Goal: Task Accomplishment & Management: Manage account settings

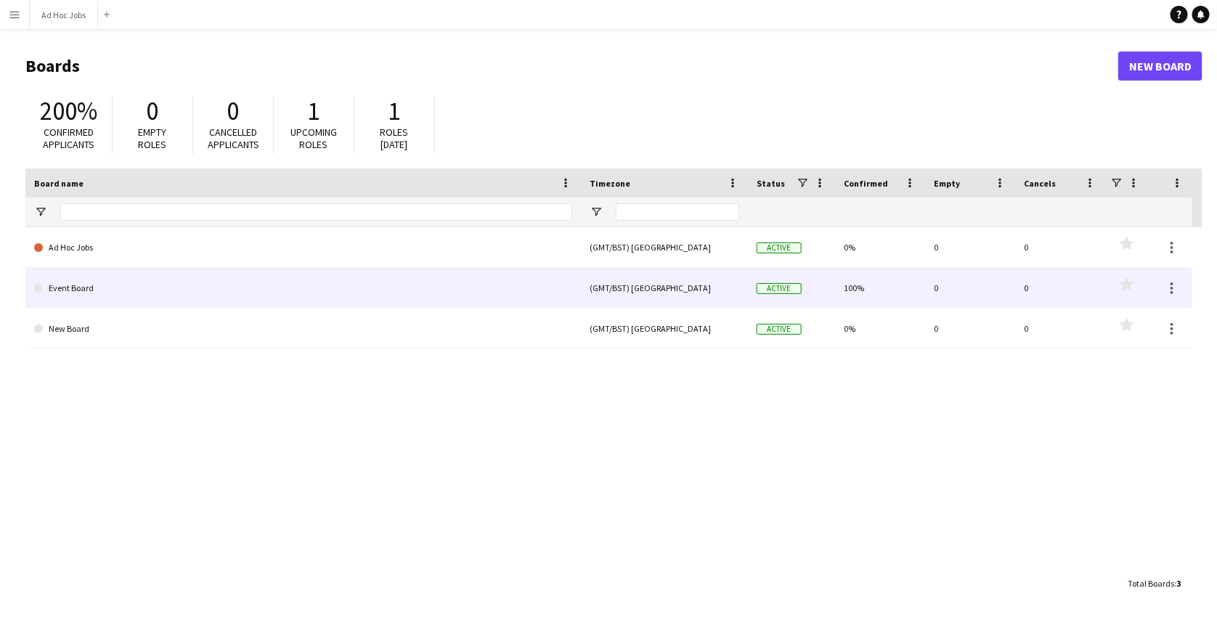
click at [137, 288] on link "Event Board" at bounding box center [303, 288] width 538 height 41
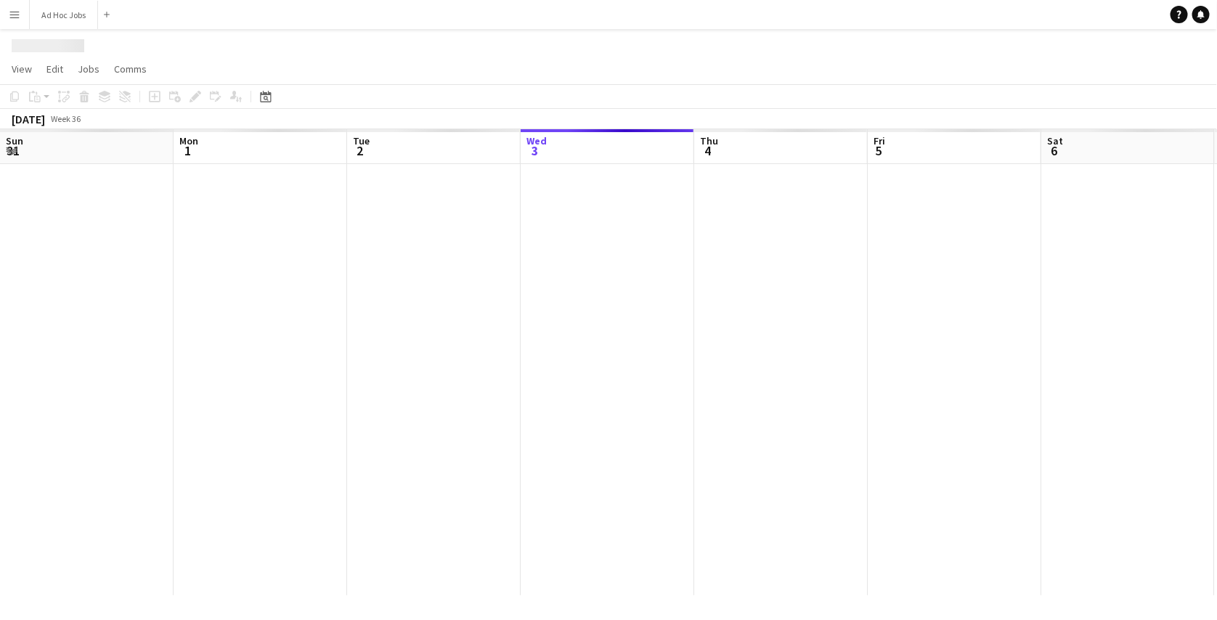
scroll to position [0, 347]
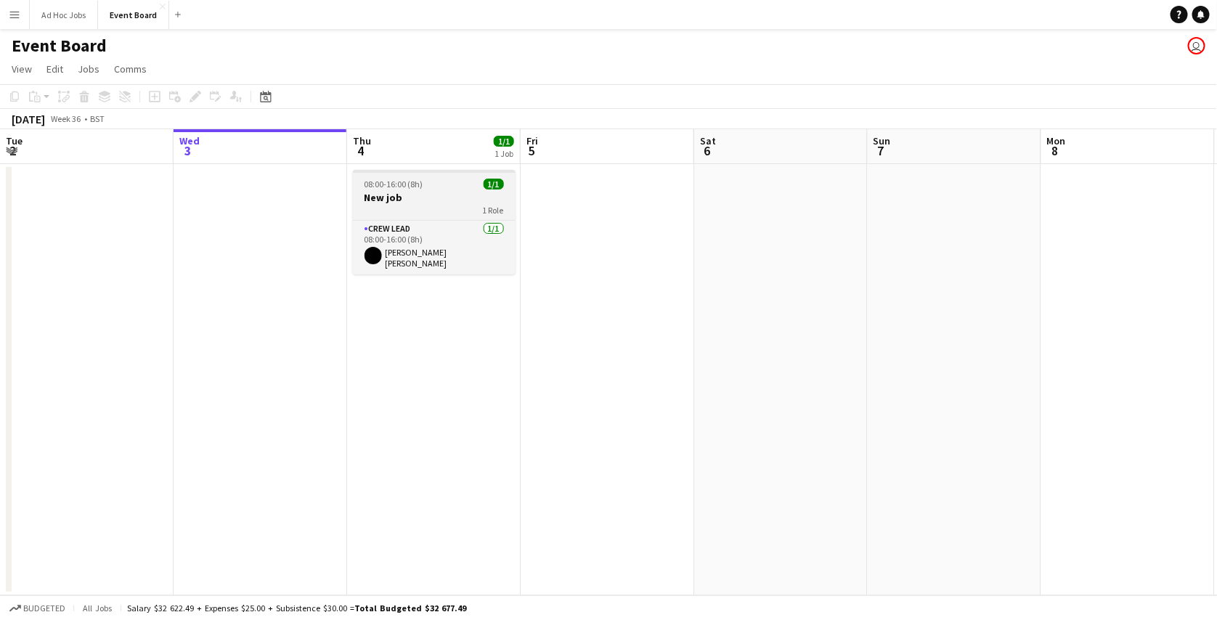
click at [408, 200] on h3 "New job" at bounding box center [434, 197] width 163 height 13
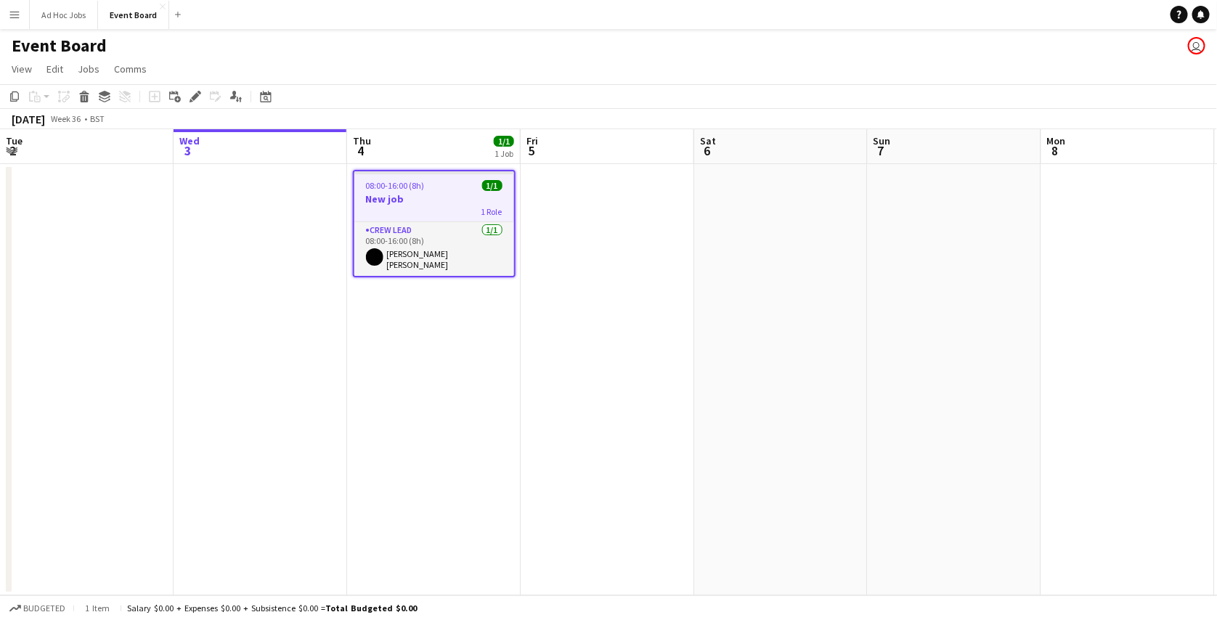
click at [194, 85] on app-toolbar "Copy Paste Paste Ctrl+V Paste with crew Ctrl+Shift+V Paste linked Job [GEOGRAPH…" at bounding box center [608, 96] width 1217 height 25
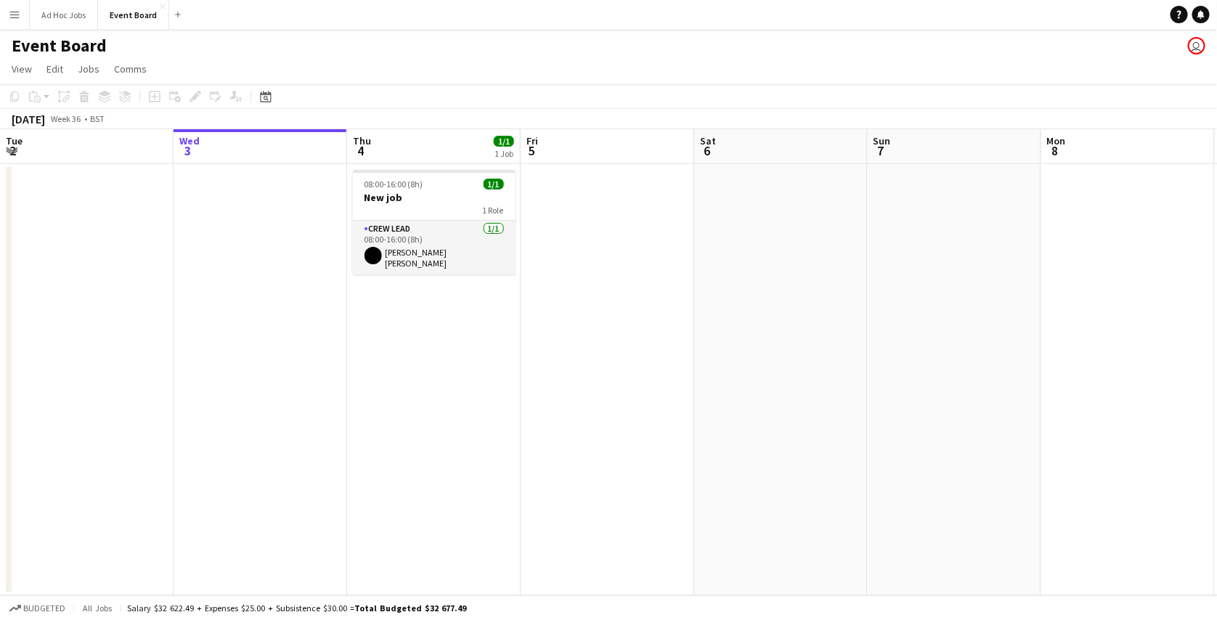
click at [194, 91] on div "Add job Add linked Job Edit Edit linked Job Applicants" at bounding box center [189, 96] width 111 height 17
click at [423, 193] on h3 "New job" at bounding box center [434, 197] width 163 height 13
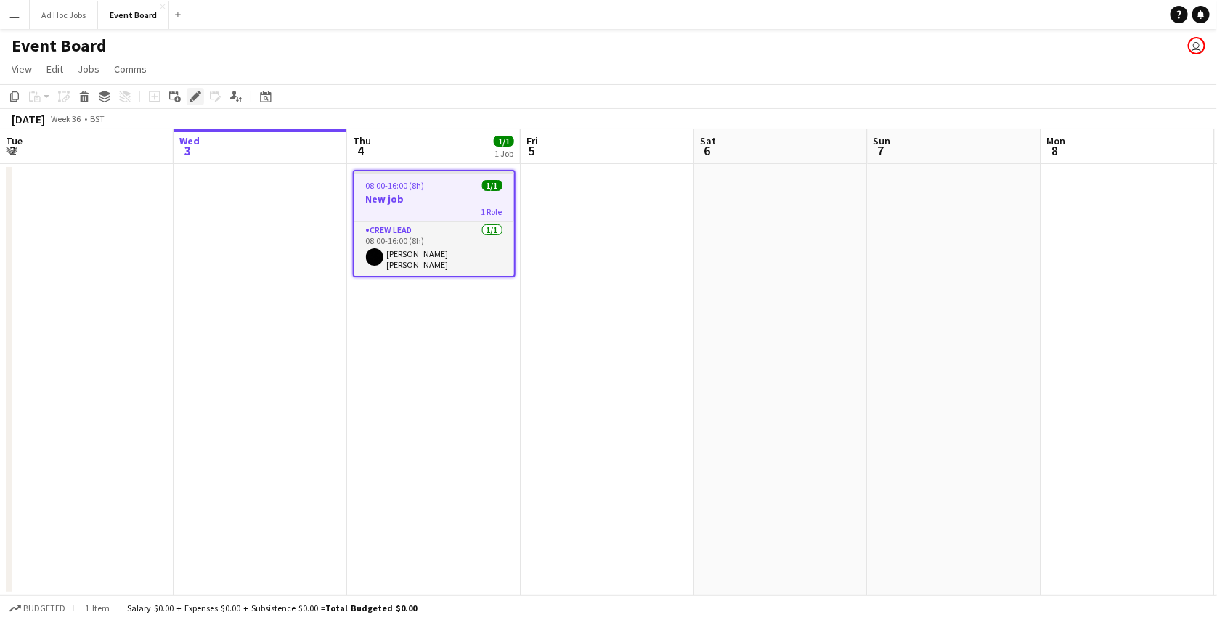
click at [199, 96] on icon "Edit" at bounding box center [196, 97] width 12 height 12
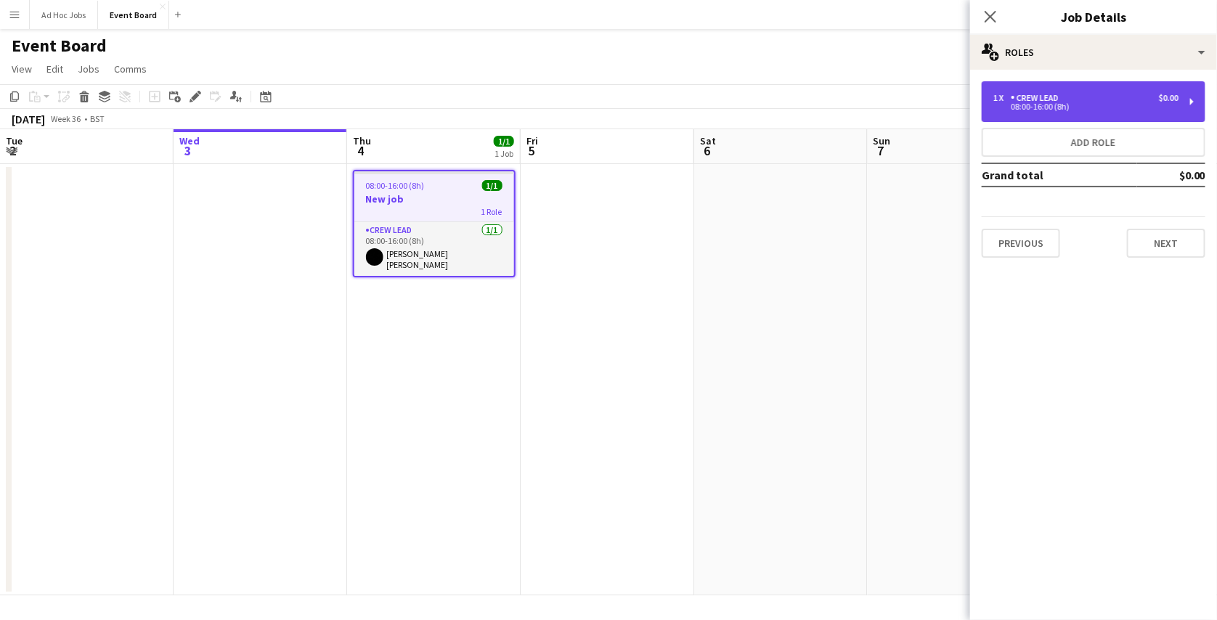
click at [1103, 98] on div "1 x Crew Lead $0.00" at bounding box center [1086, 98] width 185 height 10
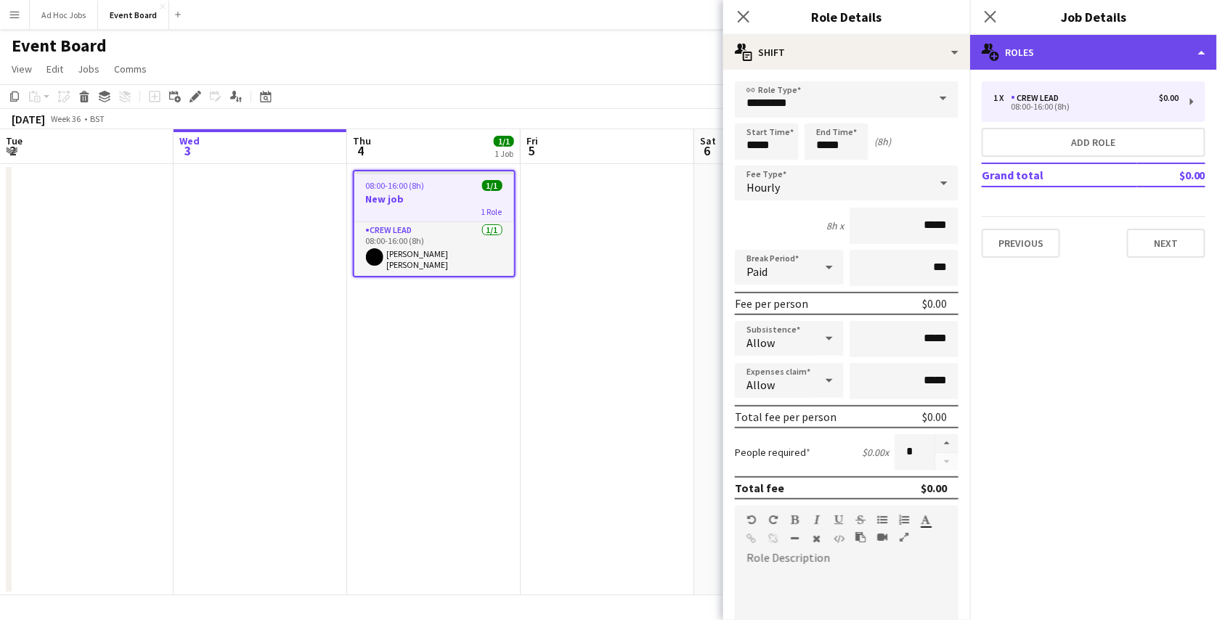
click at [1091, 67] on div "multiple-users-add Roles" at bounding box center [1094, 52] width 247 height 35
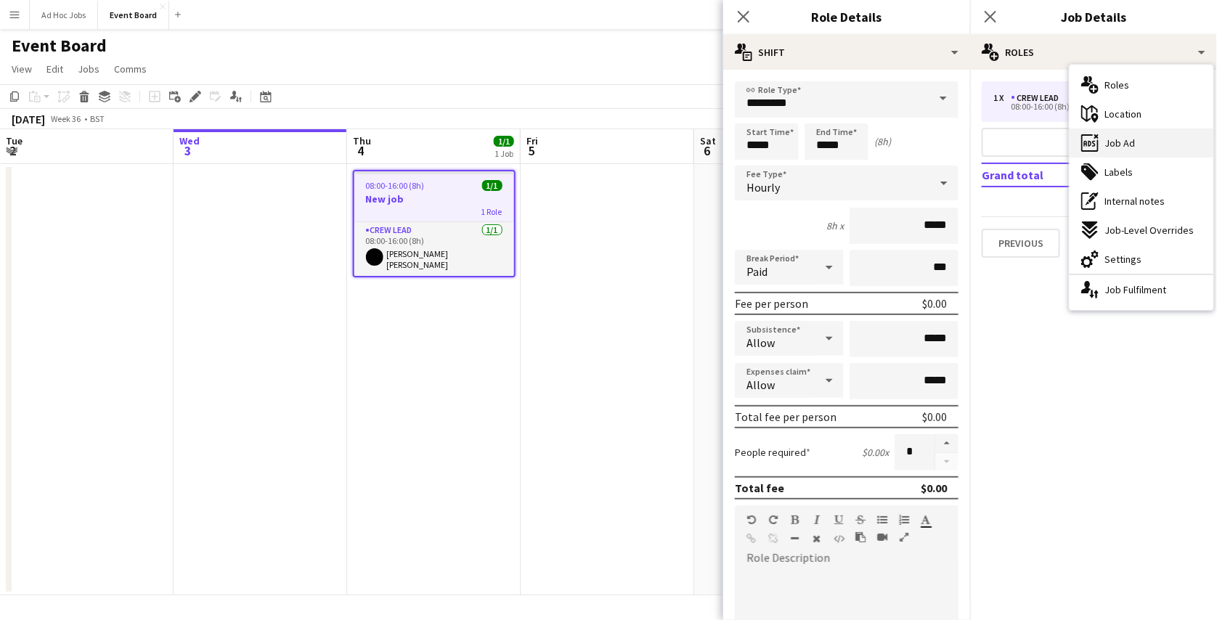
click at [1117, 137] on span "Job Ad" at bounding box center [1120, 143] width 31 height 13
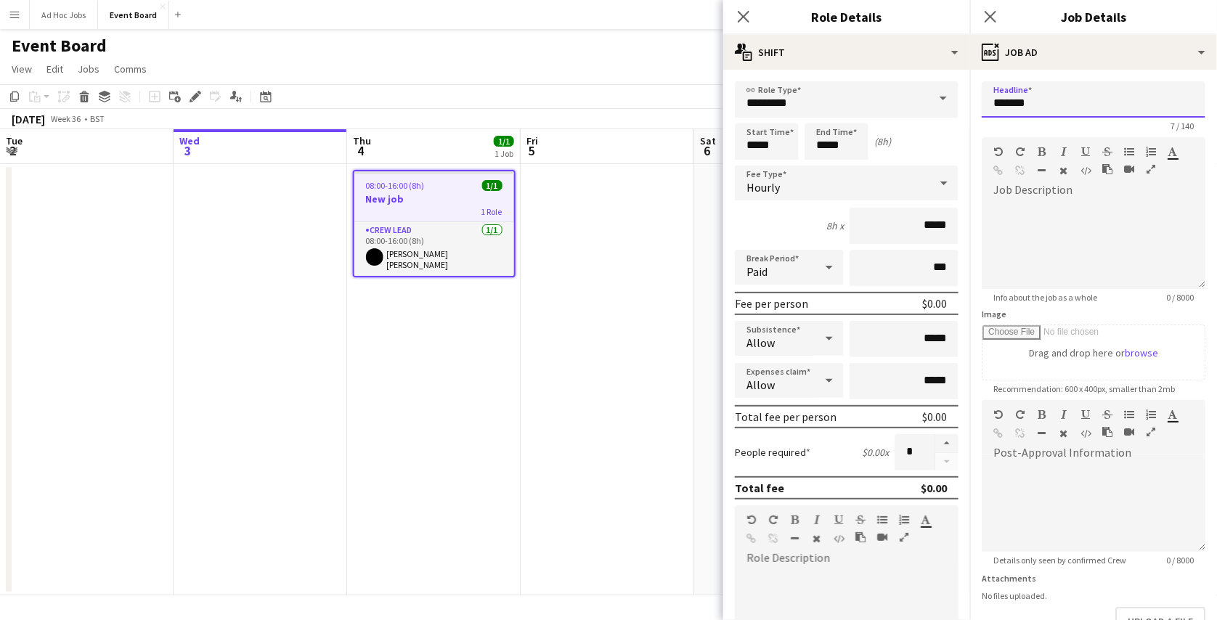
click at [1013, 105] on input "*******" at bounding box center [1094, 99] width 224 height 36
type input "**********"
click at [707, 58] on app-page-menu "View Day view expanded Day view collapsed Month view Date picker Jump to [DATE]…" at bounding box center [608, 71] width 1217 height 28
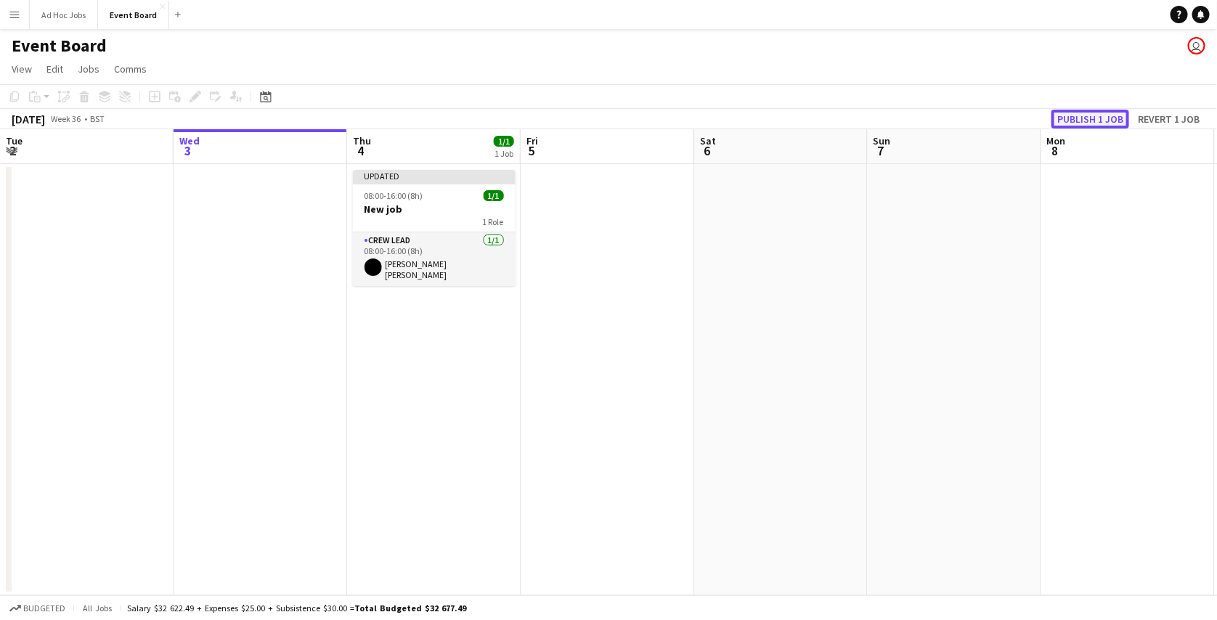
click at [1072, 120] on button "Publish 1 job" at bounding box center [1091, 119] width 78 height 19
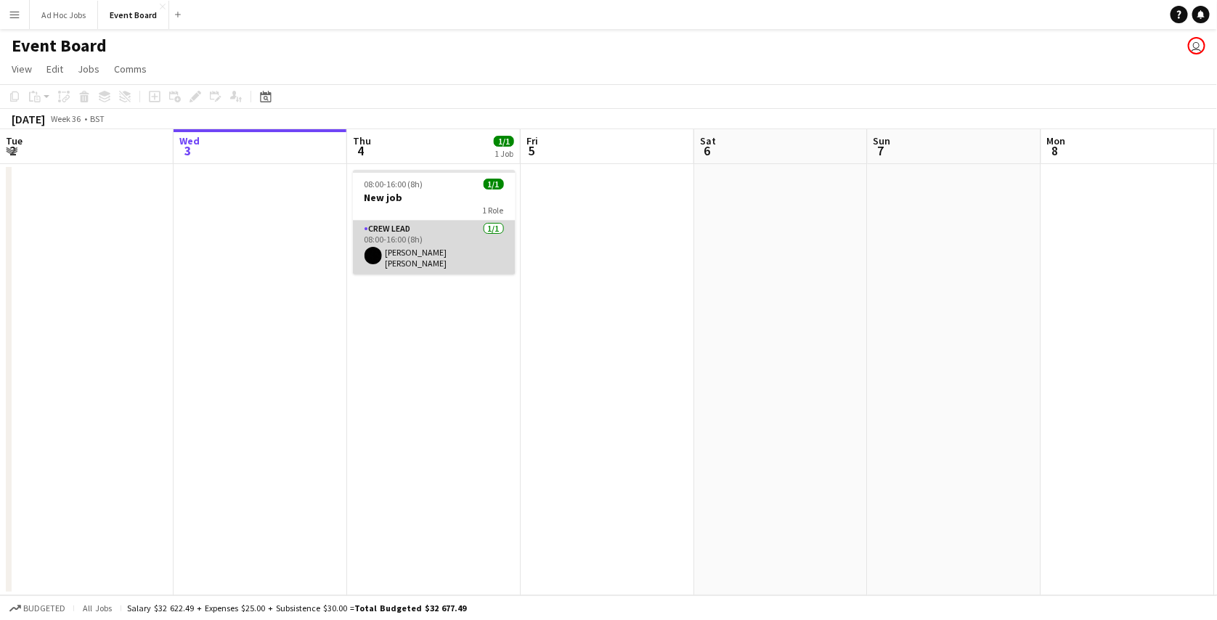
click at [421, 243] on app-card-role "Crew Lead [DATE] 08:00-16:00 (8h) [PERSON_NAME] [PERSON_NAME]" at bounding box center [434, 248] width 163 height 54
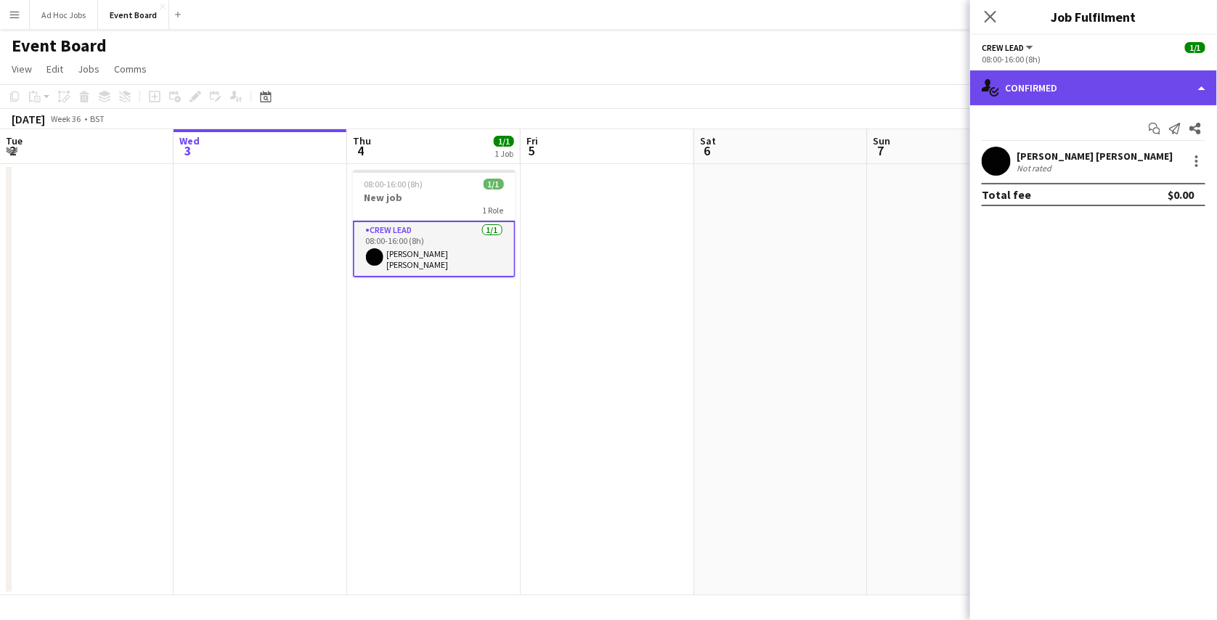
click at [1088, 76] on div "single-neutral-actions-check-2 Confirmed" at bounding box center [1094, 87] width 247 height 35
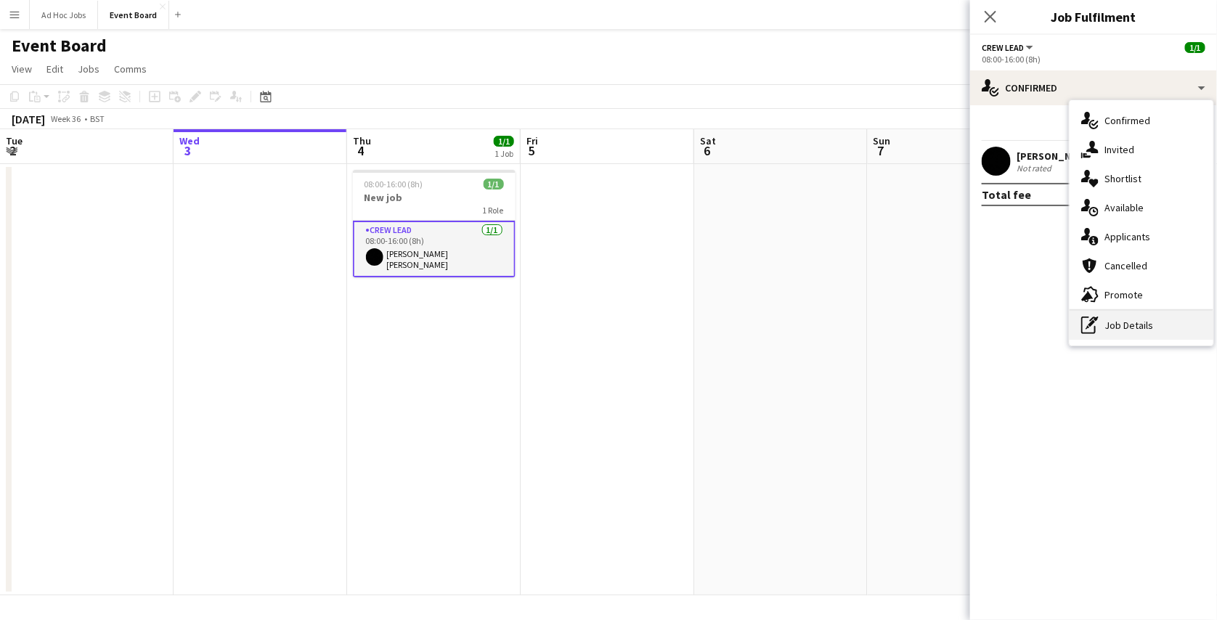
click at [1104, 332] on div "pen-write Job Details" at bounding box center [1142, 325] width 144 height 29
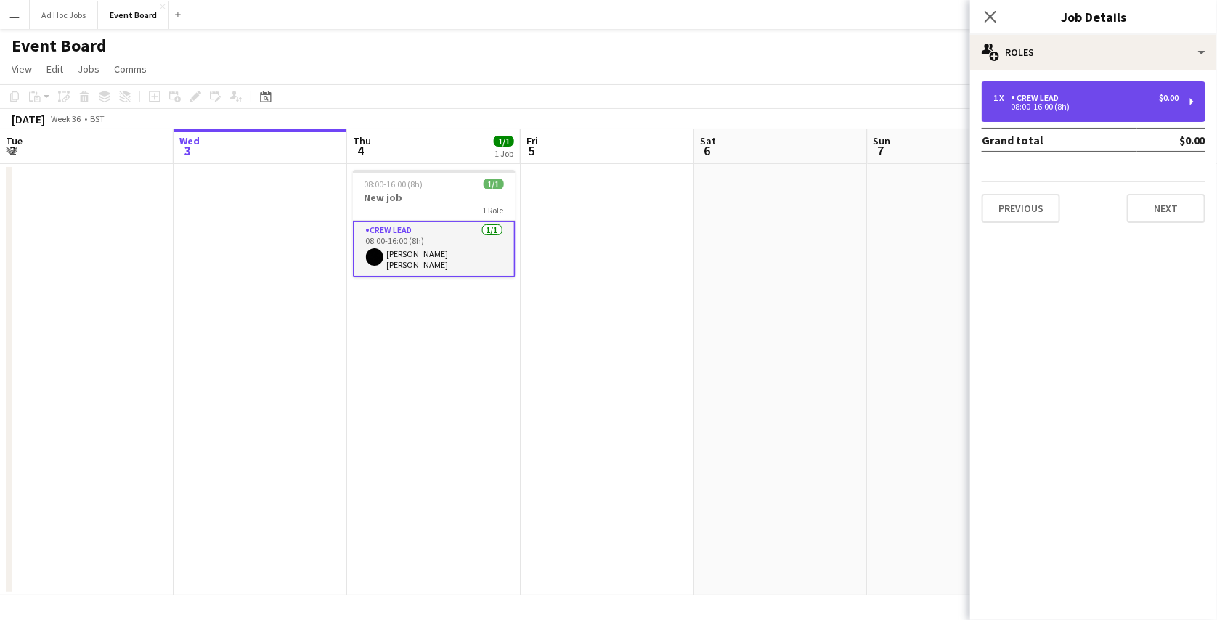
click at [1091, 100] on div "1 x Crew Lead $0.00" at bounding box center [1086, 98] width 185 height 10
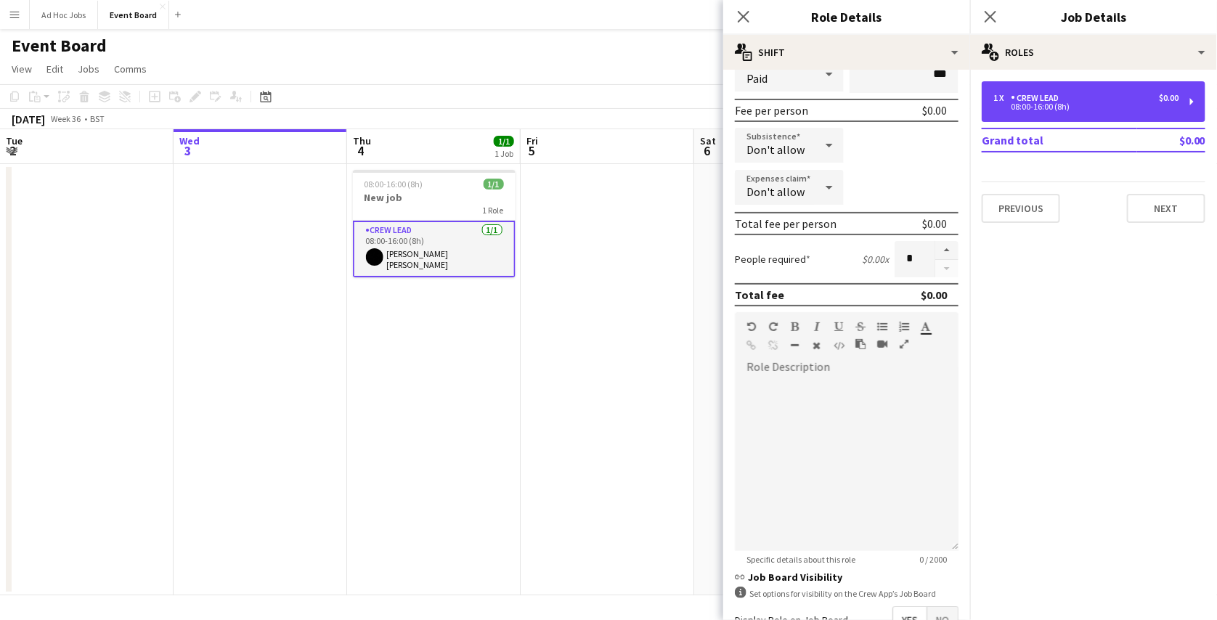
scroll to position [361, 0]
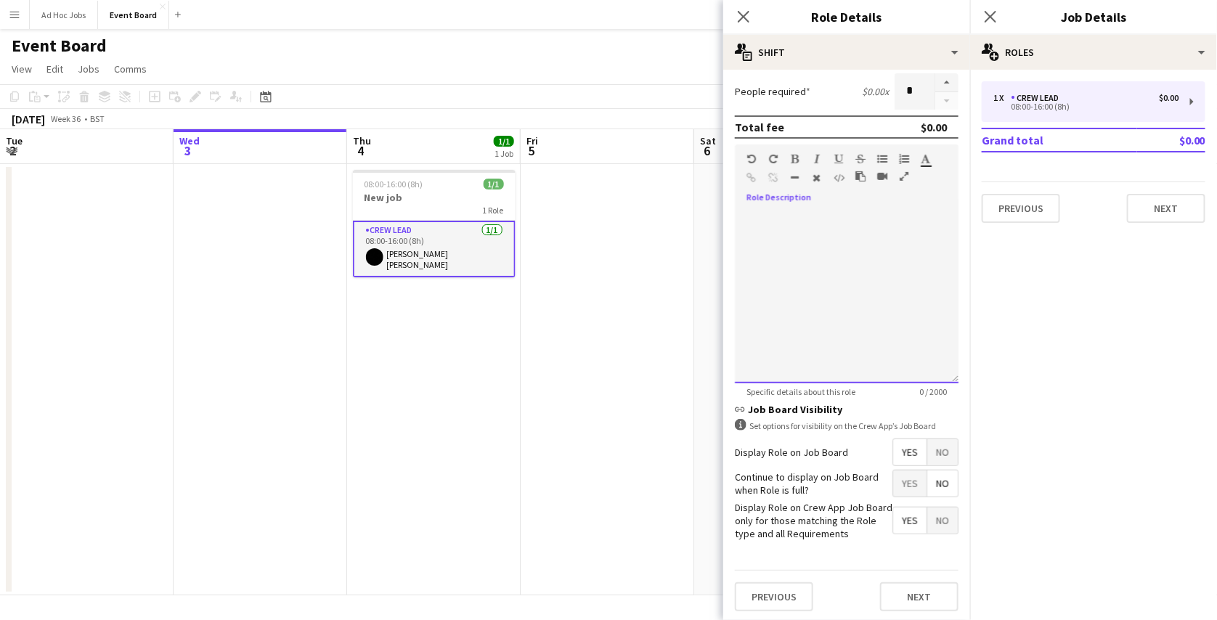
click at [842, 216] on div at bounding box center [847, 296] width 224 height 174
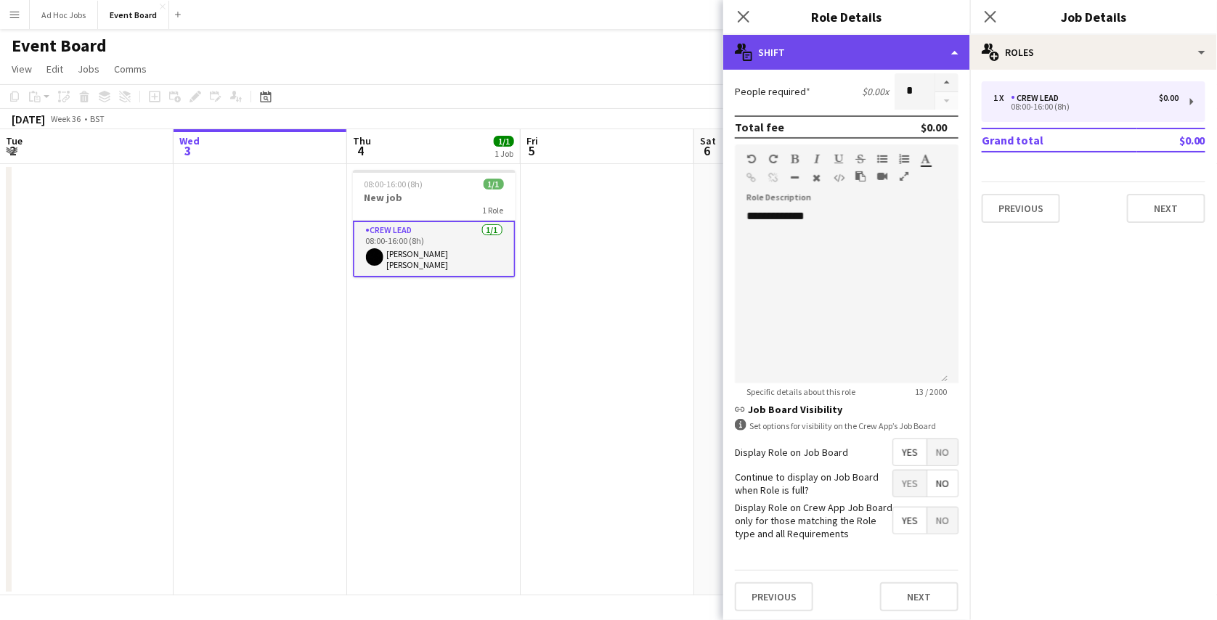
click at [947, 51] on div "multiple-actions-text Shift" at bounding box center [847, 52] width 247 height 35
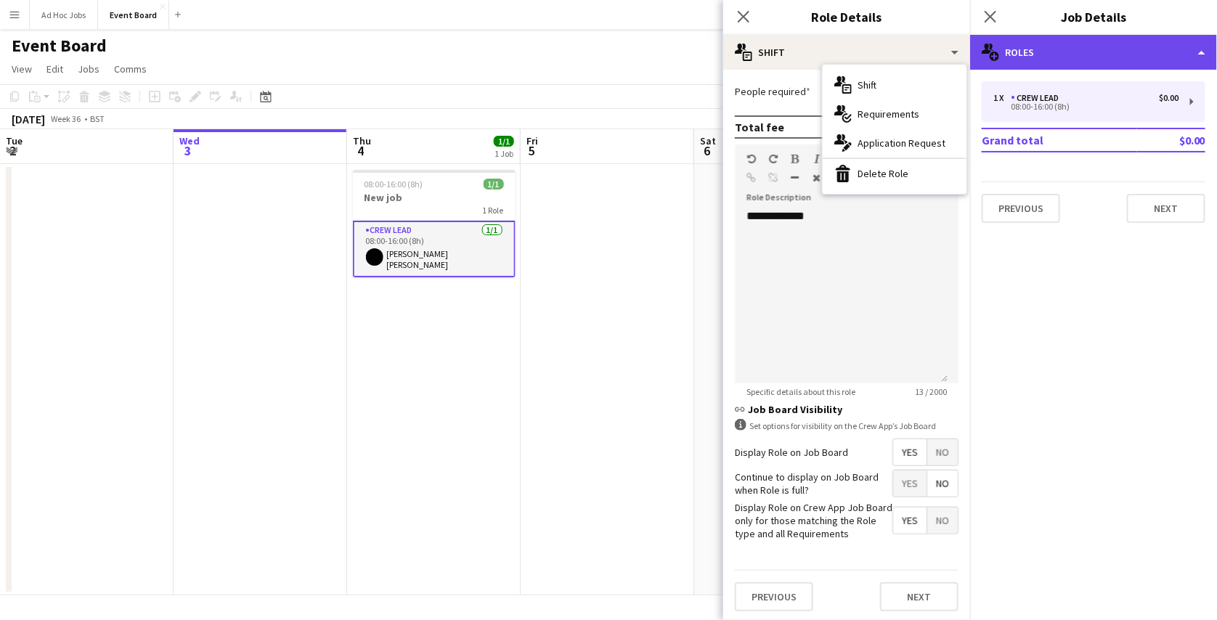
click at [1117, 56] on div "multiple-users-add Roles" at bounding box center [1094, 52] width 247 height 35
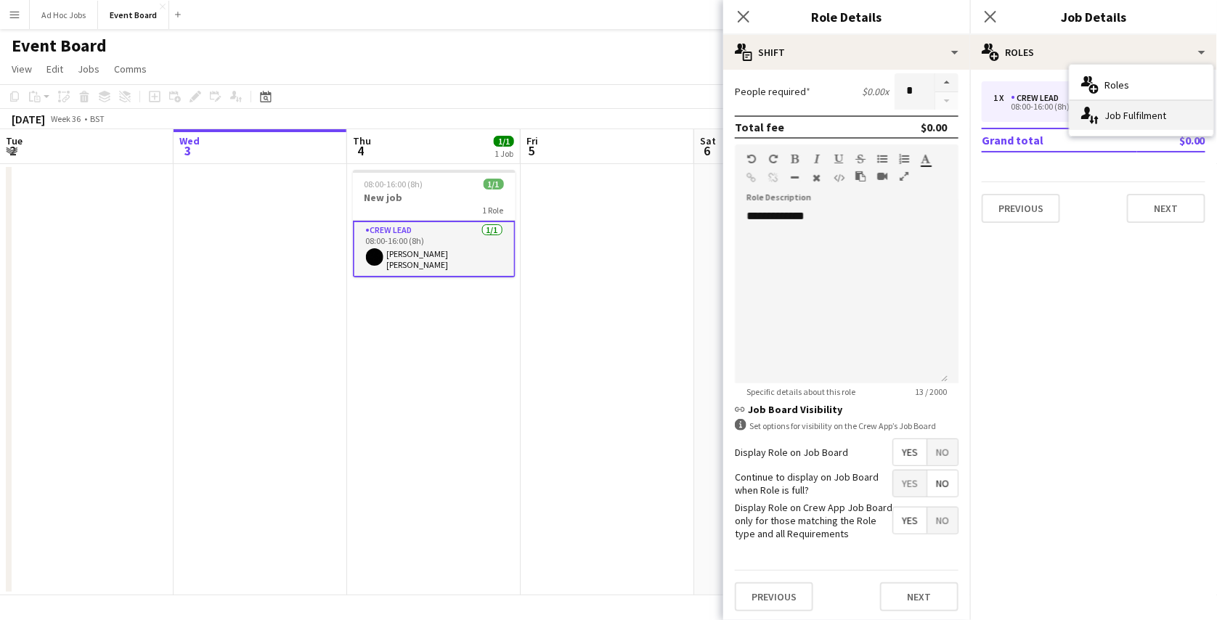
click at [1125, 118] on div "single-neutral-actions-up-down Job Fulfilment" at bounding box center [1142, 115] width 144 height 29
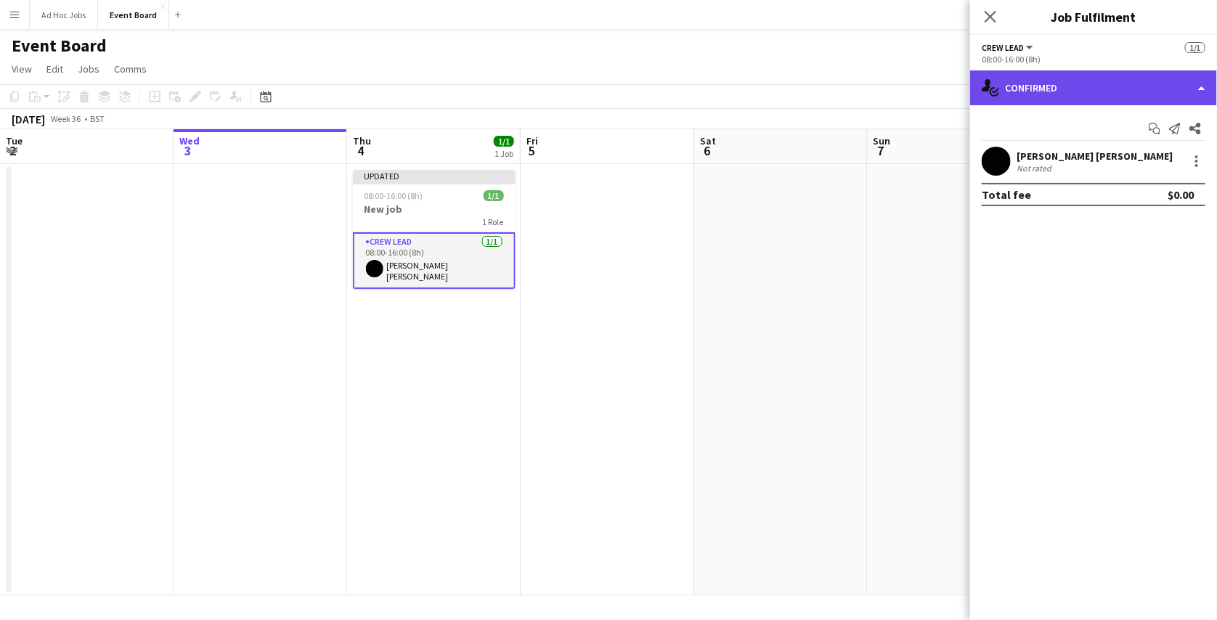
click at [1105, 92] on div "single-neutral-actions-check-2 Confirmed" at bounding box center [1094, 87] width 247 height 35
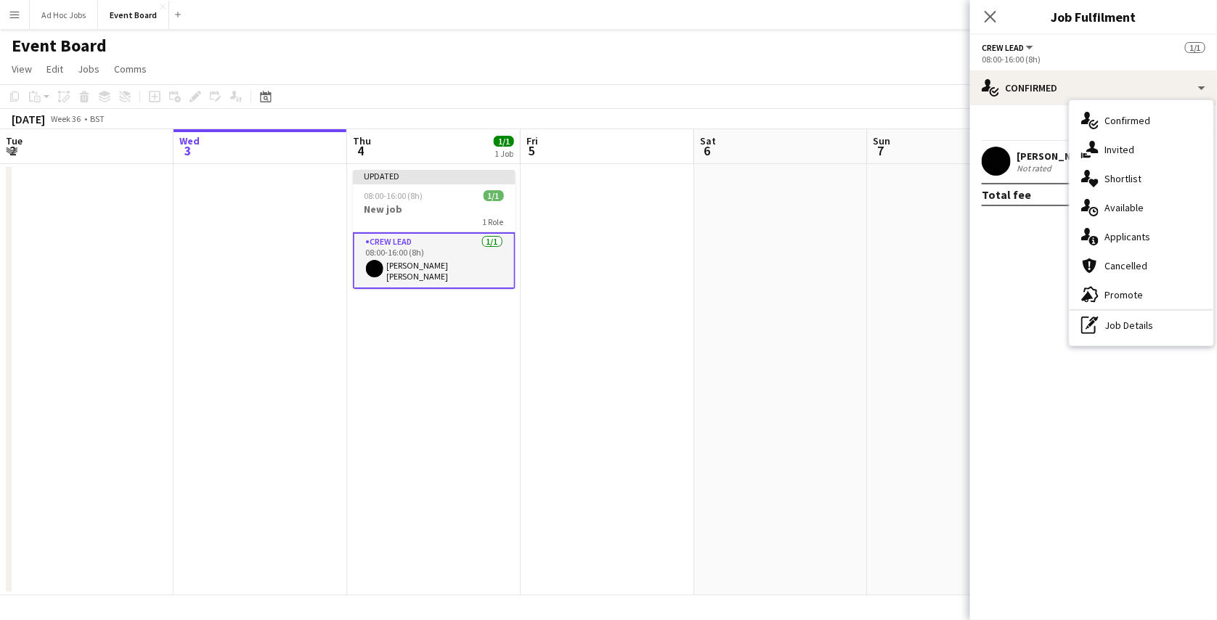
drag, startPoint x: 1107, startPoint y: 317, endPoint x: 1026, endPoint y: 274, distance: 91.7
click at [1026, 274] on div "single-neutral-actions-check-2 Confirmed single-neutral-actions-check-2 Confirm…" at bounding box center [1094, 345] width 247 height 550
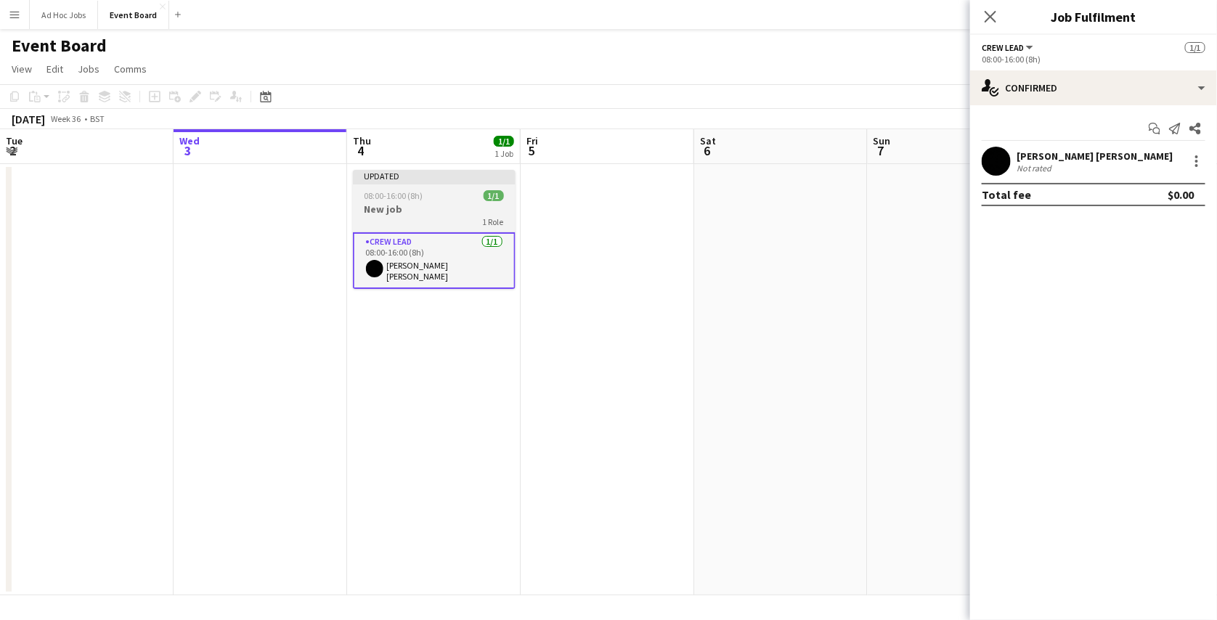
click at [438, 205] on h3 "New job" at bounding box center [434, 209] width 163 height 13
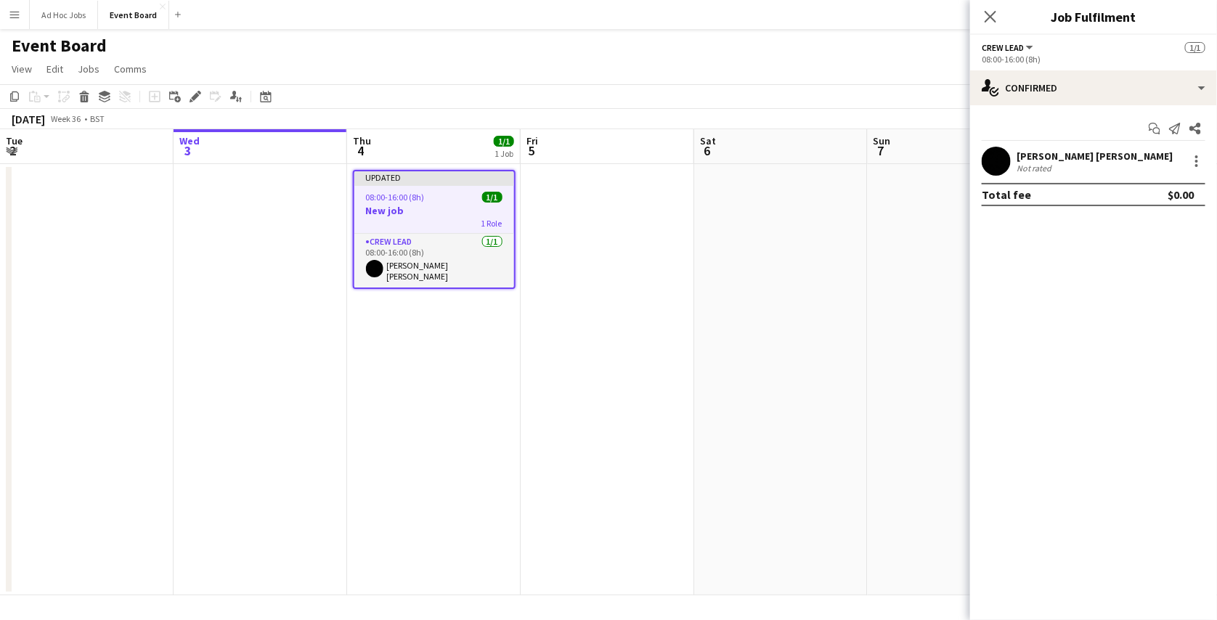
click at [442, 200] on div "08:00-16:00 (8h) 1/1" at bounding box center [434, 197] width 160 height 11
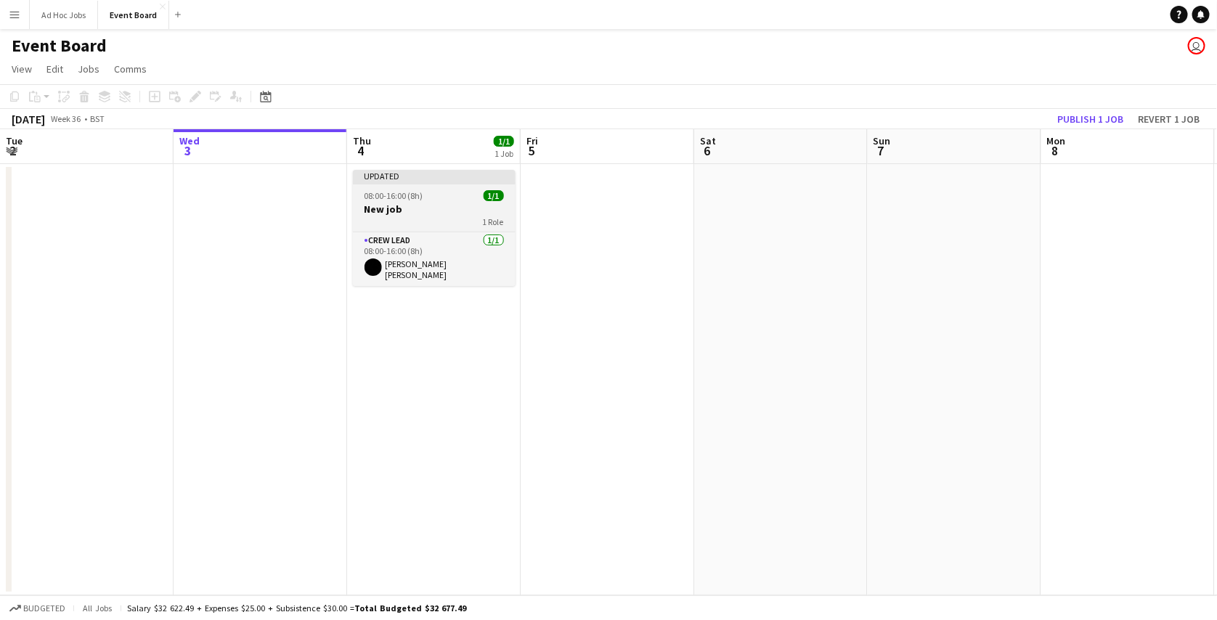
click at [442, 200] on div "08:00-16:00 (8h) 1/1" at bounding box center [434, 195] width 163 height 11
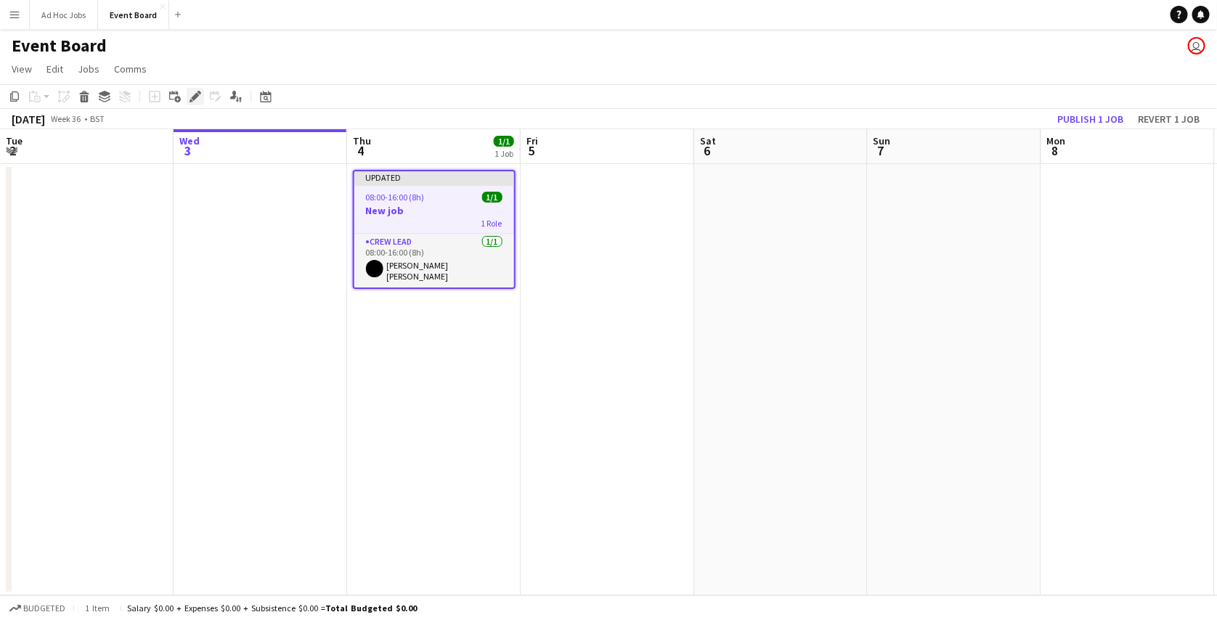
click at [202, 96] on div "Edit" at bounding box center [195, 96] width 17 height 17
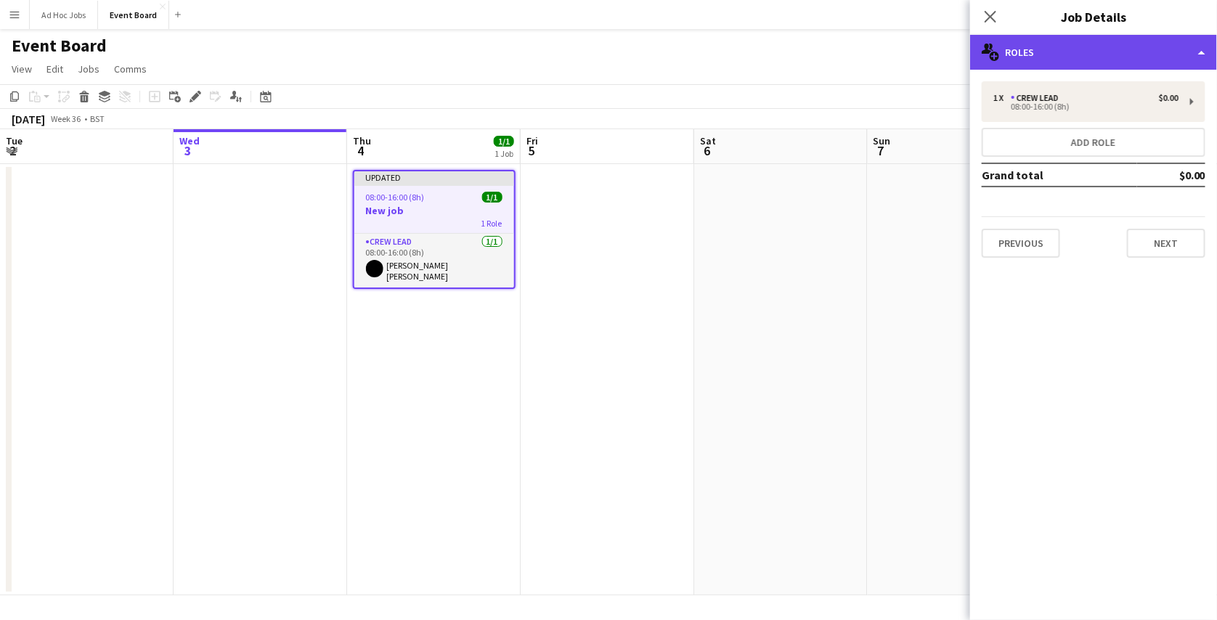
click at [1109, 64] on div "multiple-users-add Roles" at bounding box center [1094, 52] width 247 height 35
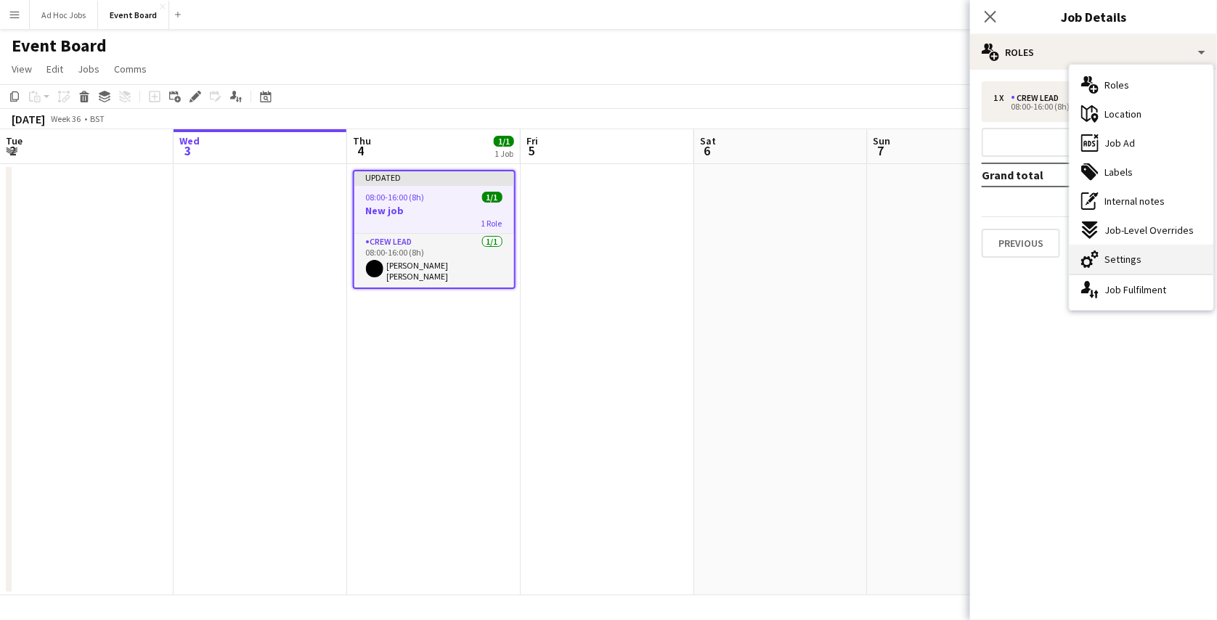
click at [1125, 269] on div "cog-double-3 Settings" at bounding box center [1142, 259] width 144 height 29
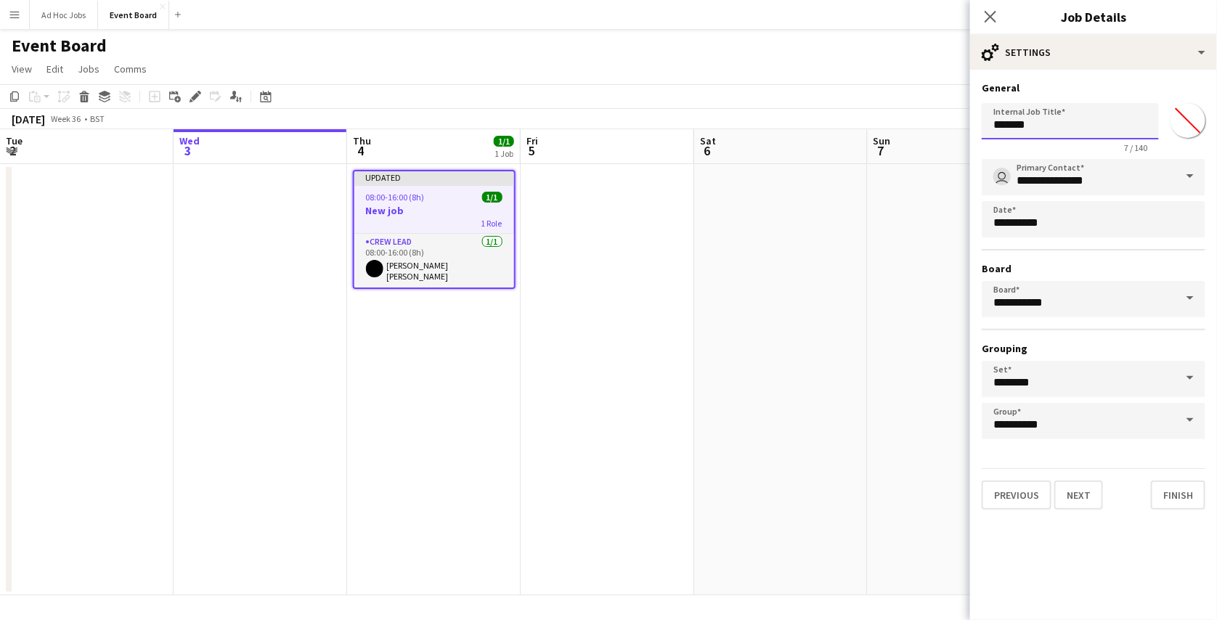
click at [1090, 123] on input "*******" at bounding box center [1070, 121] width 177 height 36
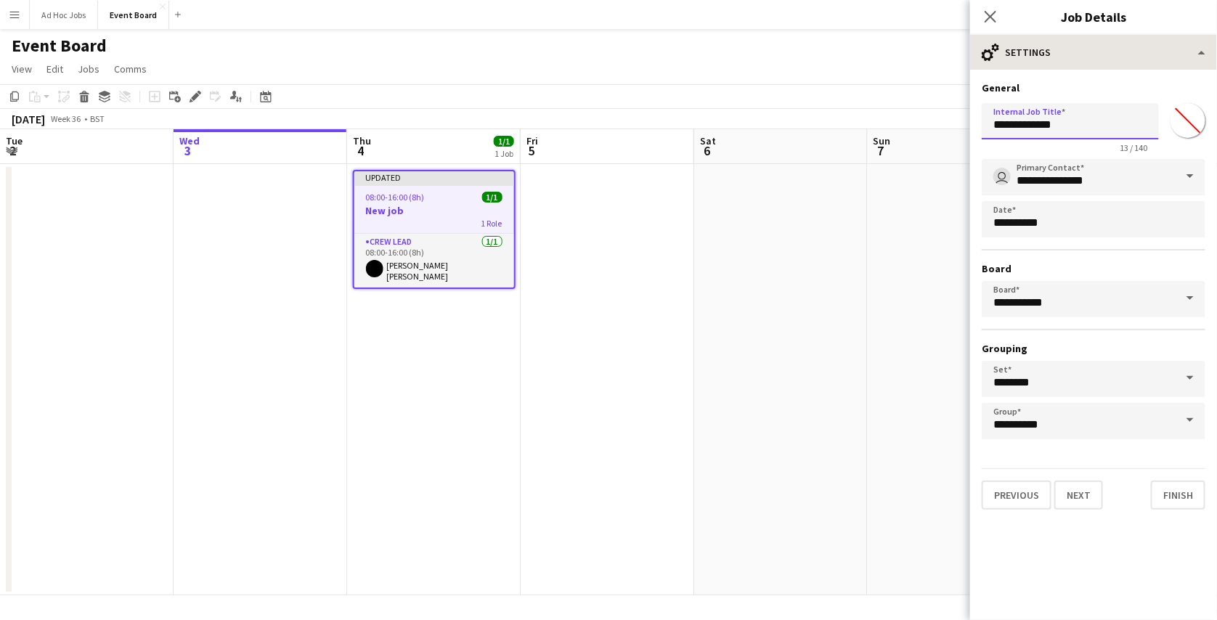
type input "**********"
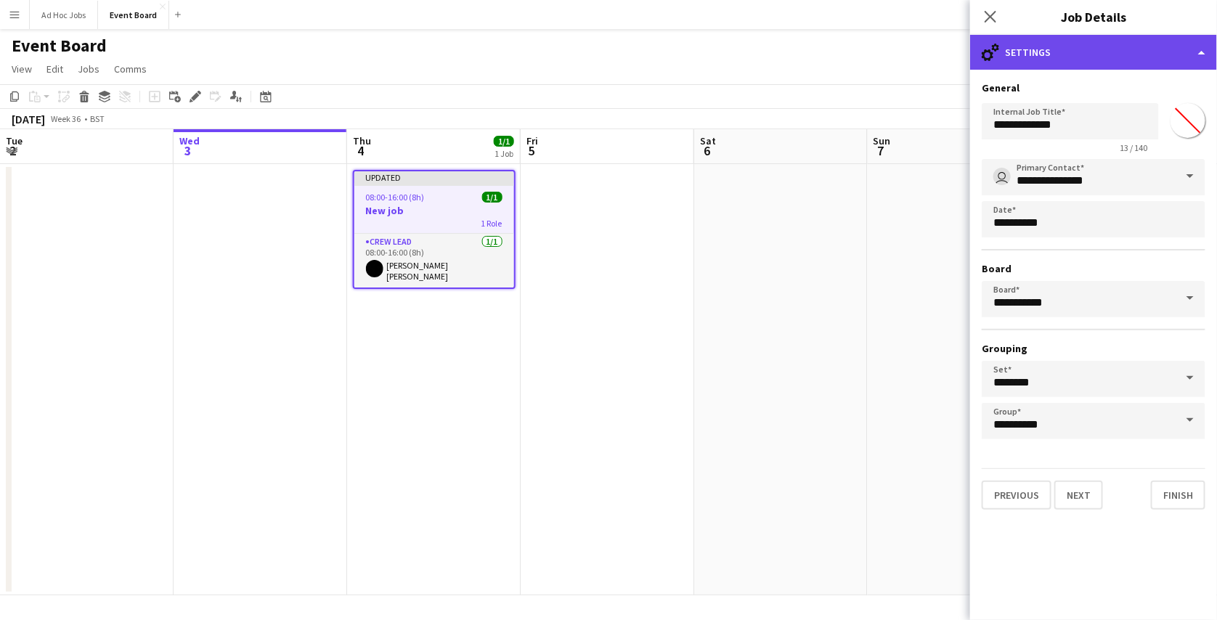
click at [1058, 57] on div "cog-double-3 Settings" at bounding box center [1094, 52] width 247 height 35
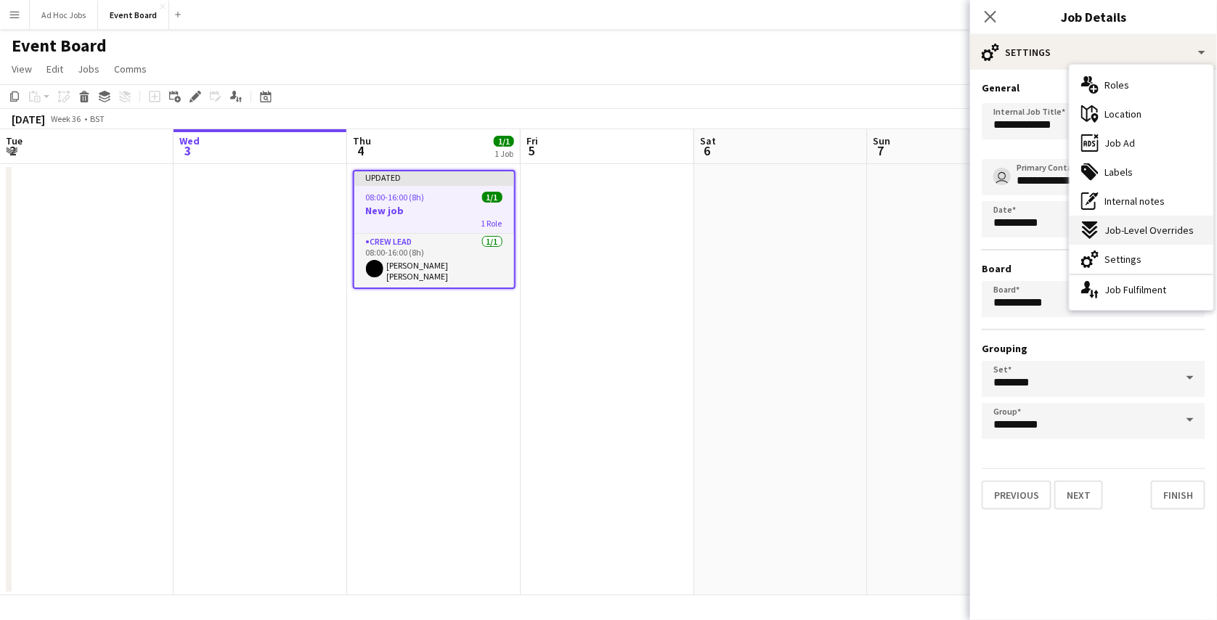
click at [1129, 232] on span "Job-Level Overrides" at bounding box center [1149, 230] width 89 height 13
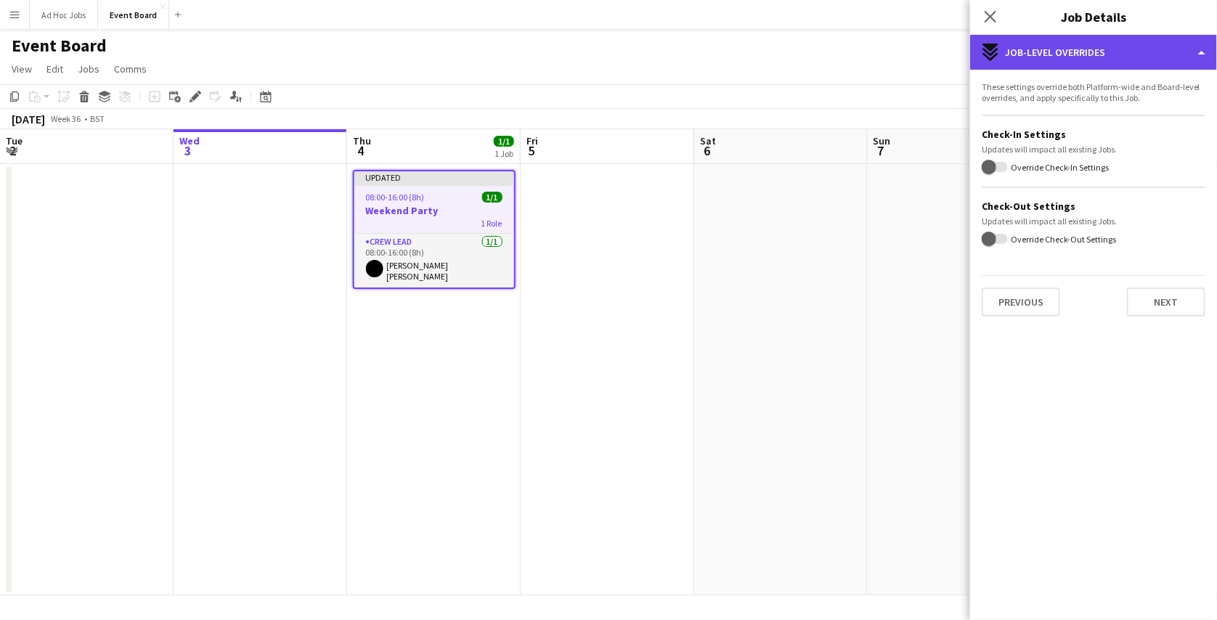
click at [1105, 49] on div "expand-all-down Job-Level Overrides" at bounding box center [1094, 52] width 247 height 35
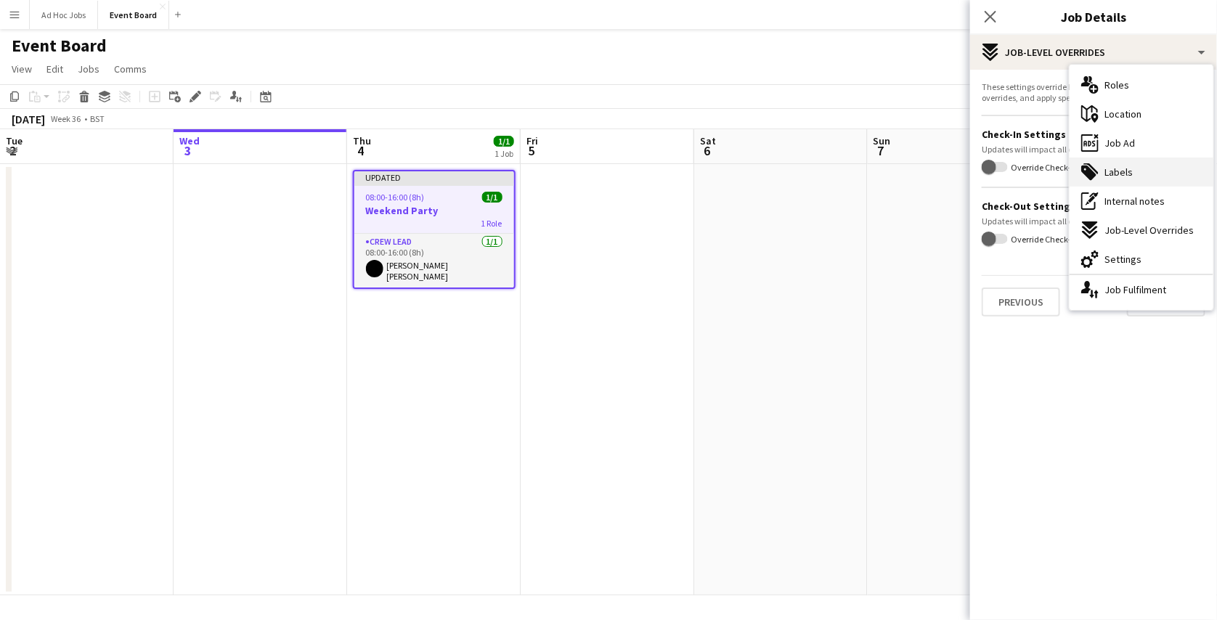
click at [1097, 172] on icon at bounding box center [1091, 168] width 15 height 11
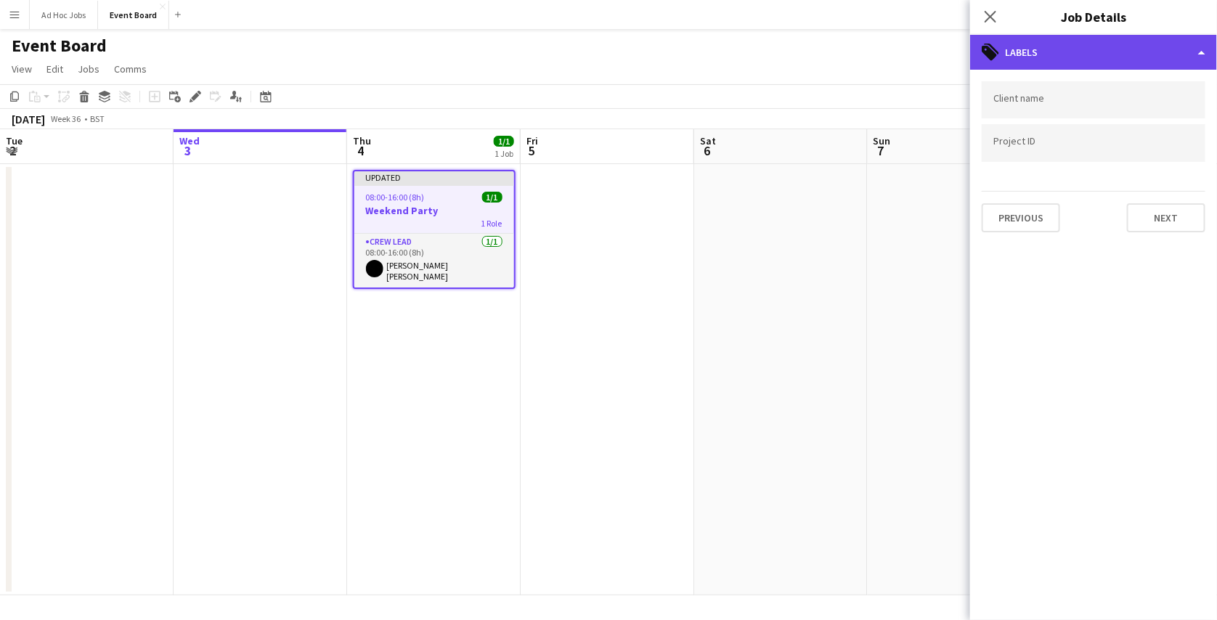
click at [1077, 45] on div "tags-double Labels" at bounding box center [1094, 52] width 247 height 35
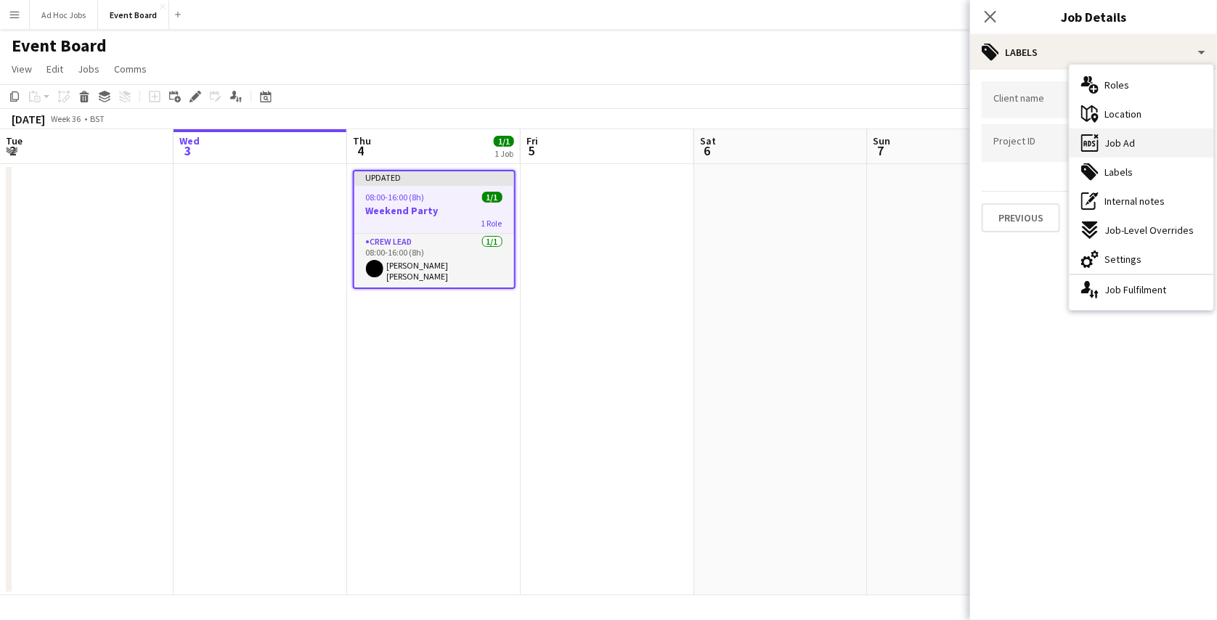
click at [1114, 137] on span "Job Ad" at bounding box center [1120, 143] width 31 height 13
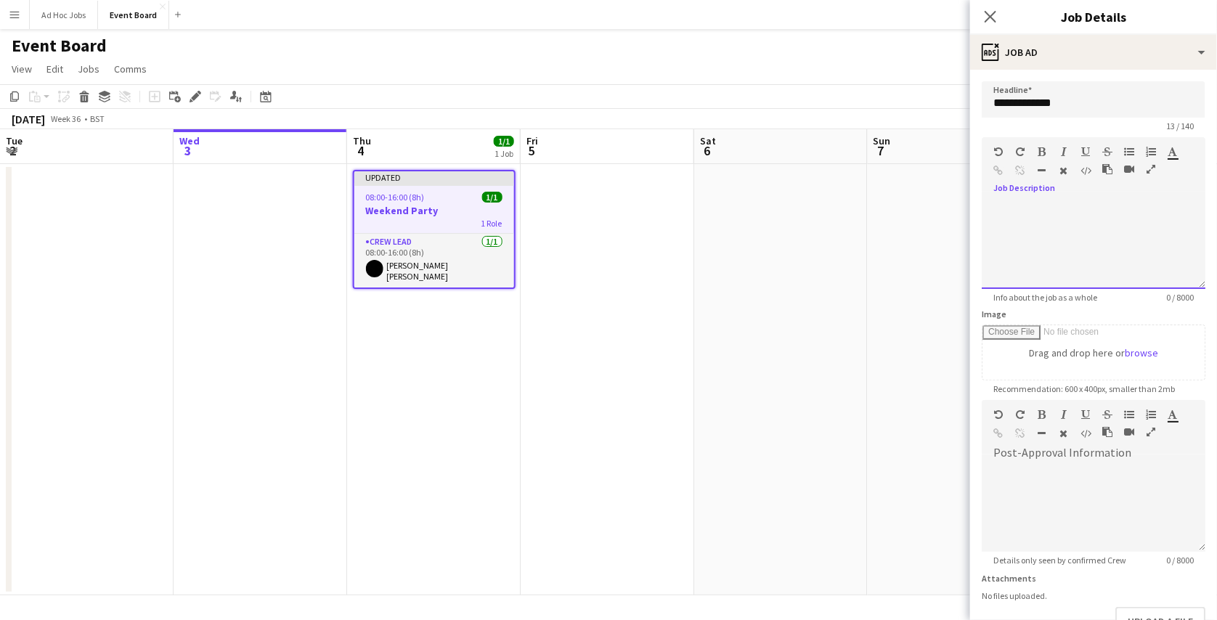
click at [1063, 230] on div at bounding box center [1094, 245] width 224 height 87
click at [894, 79] on app-page-menu "View Day view expanded Day view collapsed Month view Date picker Jump to [DATE]…" at bounding box center [608, 71] width 1217 height 28
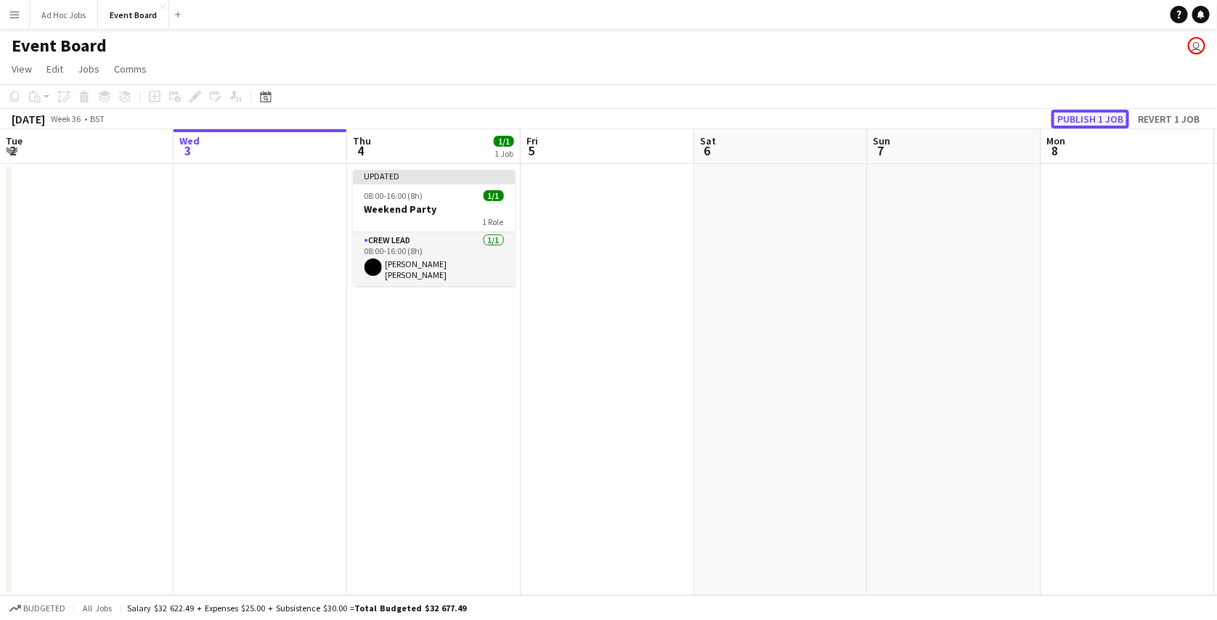
click at [1091, 112] on button "Publish 1 job" at bounding box center [1091, 119] width 78 height 19
